Goal: Use online tool/utility: Utilize a website feature to perform a specific function

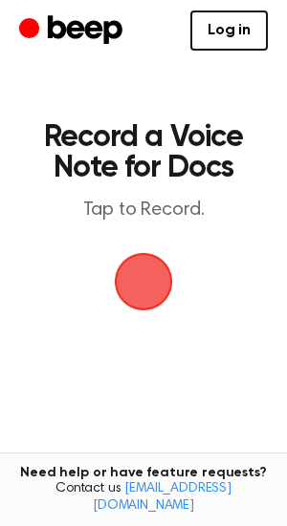
click at [131, 279] on span "button" at bounding box center [144, 282] width 54 height 54
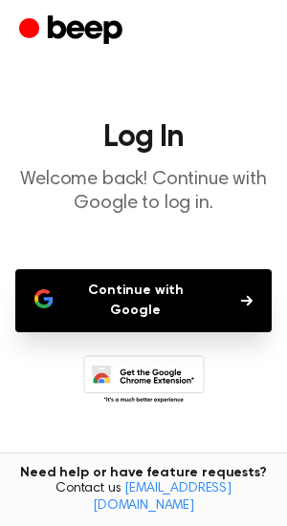
click at [133, 290] on button "Continue with Google" at bounding box center [143, 300] width 256 height 63
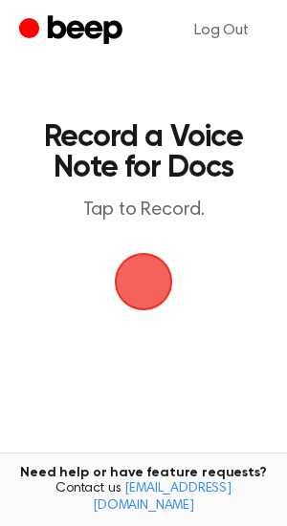
click at [120, 271] on span "button" at bounding box center [144, 282] width 58 height 58
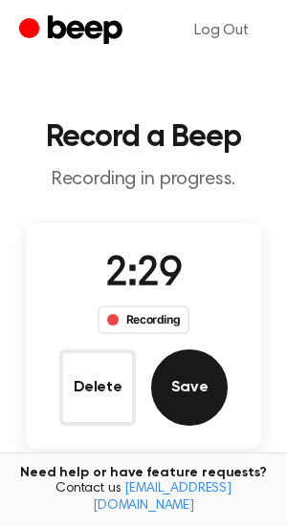
click at [222, 395] on button "Save" at bounding box center [189, 388] width 76 height 76
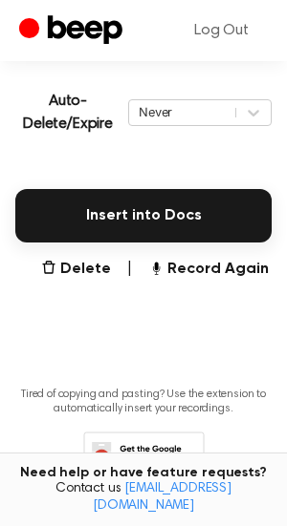
scroll to position [423, 0]
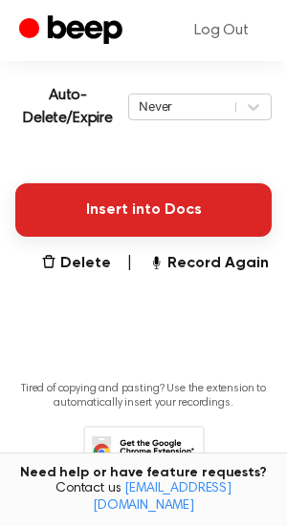
click at [171, 196] on button "Insert into Docs" at bounding box center [143, 210] width 256 height 54
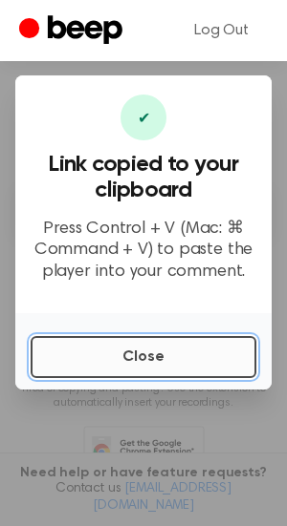
click at [159, 370] on button "Close" at bounding box center [144, 357] width 226 height 42
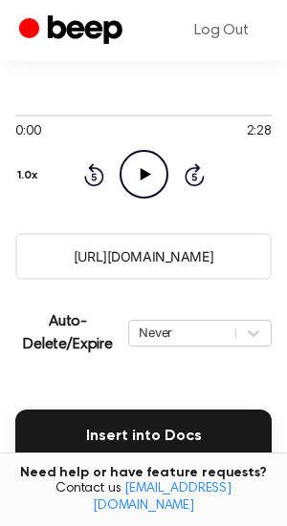
scroll to position [211, 0]
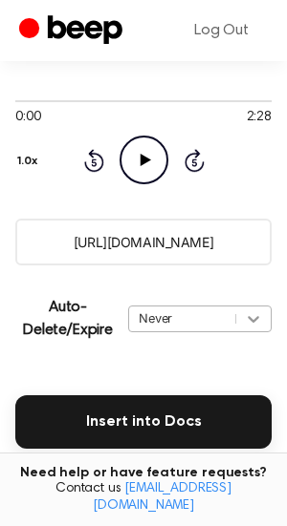
click at [252, 324] on div "Never" at bounding box center [199, 319] width 143 height 27
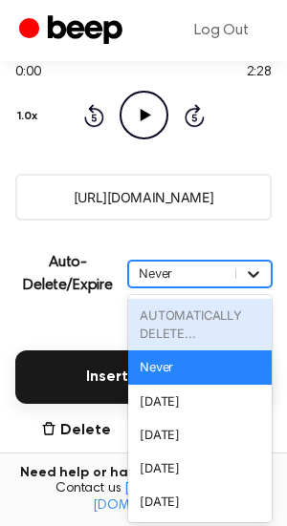
scroll to position [260, 0]
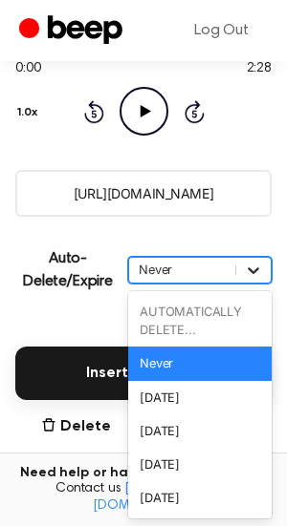
click at [256, 276] on icon at bounding box center [253, 270] width 19 height 19
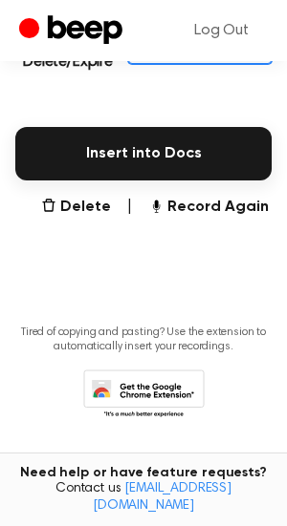
scroll to position [490, 0]
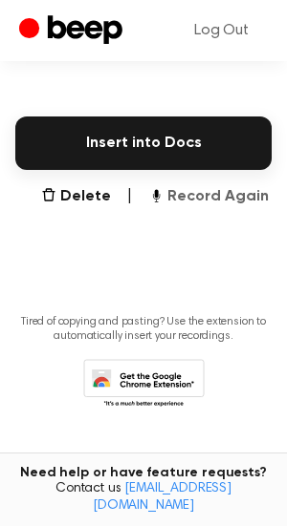
click at [201, 191] on button "Record Again" at bounding box center [208, 196] width 120 height 23
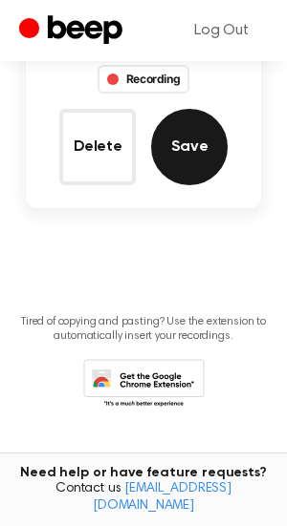
click at [198, 166] on button "Save" at bounding box center [189, 147] width 76 height 76
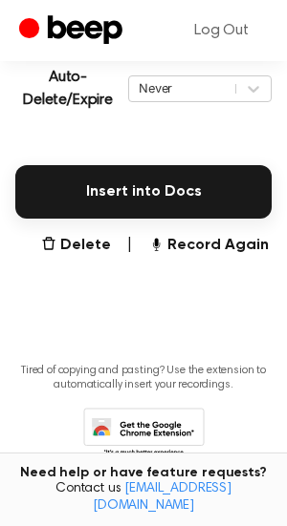
scroll to position [479, 0]
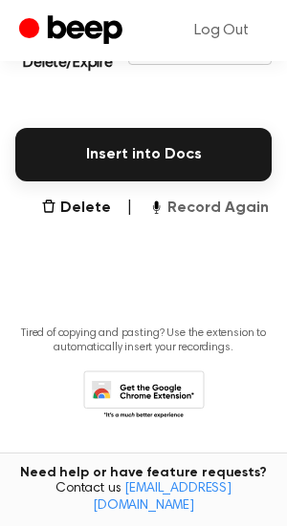
click at [191, 214] on button "Record Again" at bounding box center [208, 208] width 120 height 23
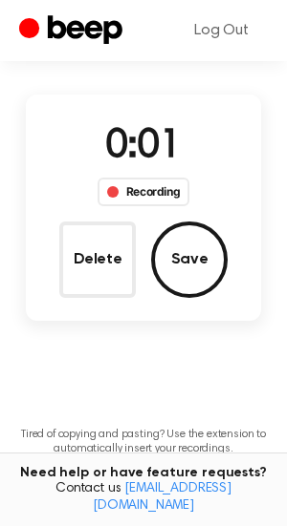
scroll to position [0, 0]
